Goal: Task Accomplishment & Management: Manage account settings

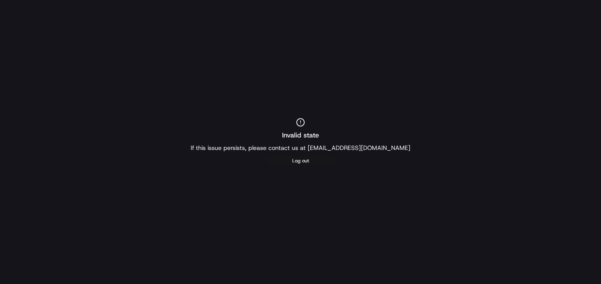
click at [290, 162] on button "Log out" at bounding box center [300, 160] width 68 height 11
